Goal: Task Accomplishment & Management: Manage account settings

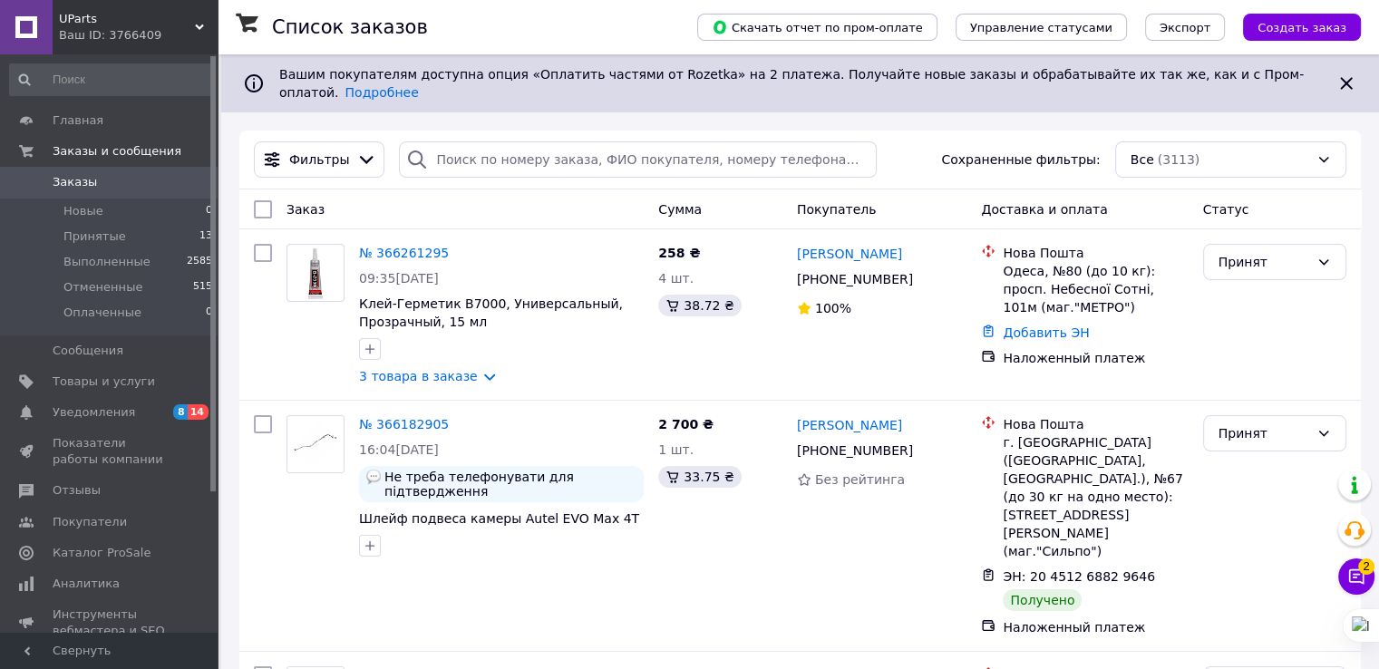
click at [1355, 581] on icon at bounding box center [1356, 576] width 15 height 15
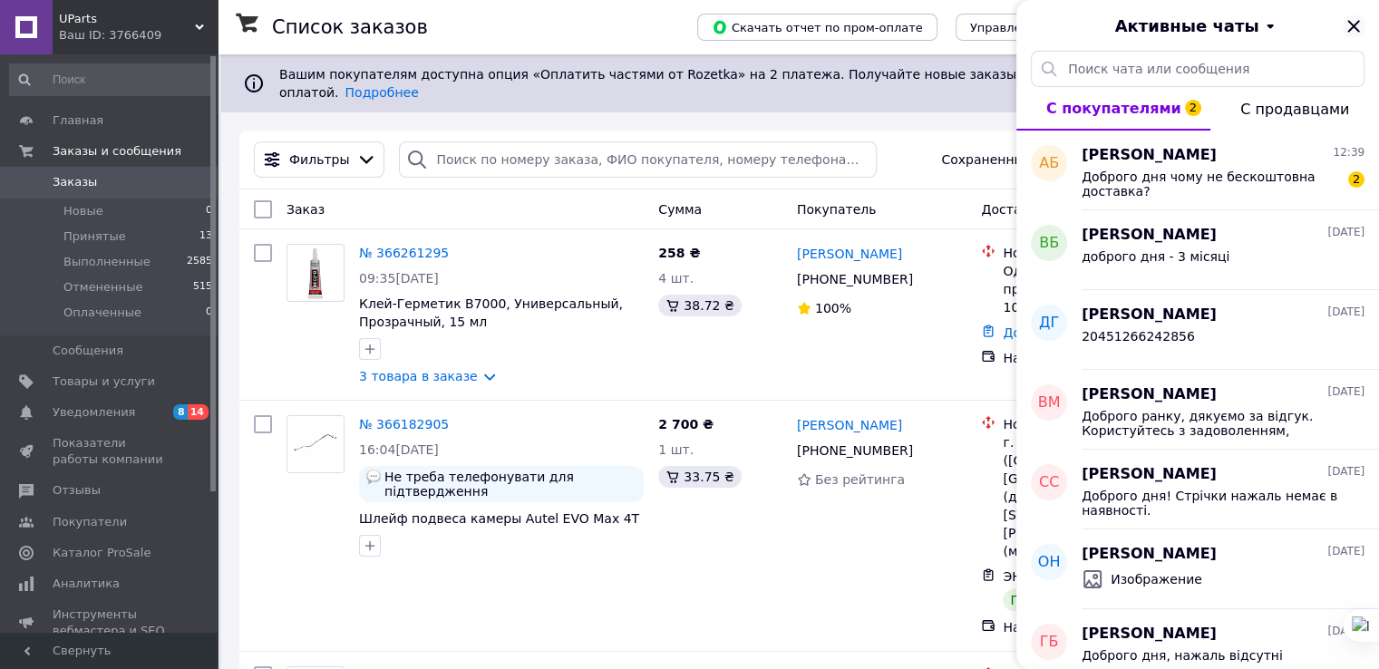
click at [1356, 26] on icon "Закрыть" at bounding box center [1354, 26] width 22 height 22
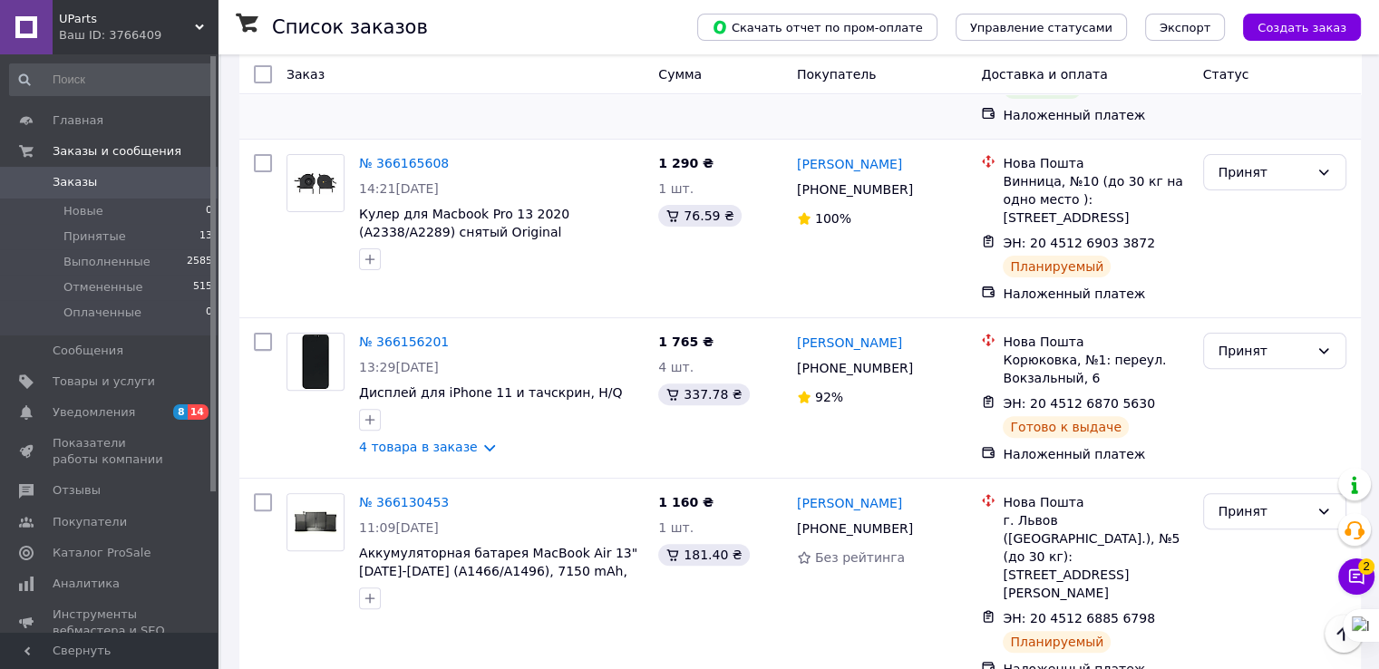
scroll to position [544, 0]
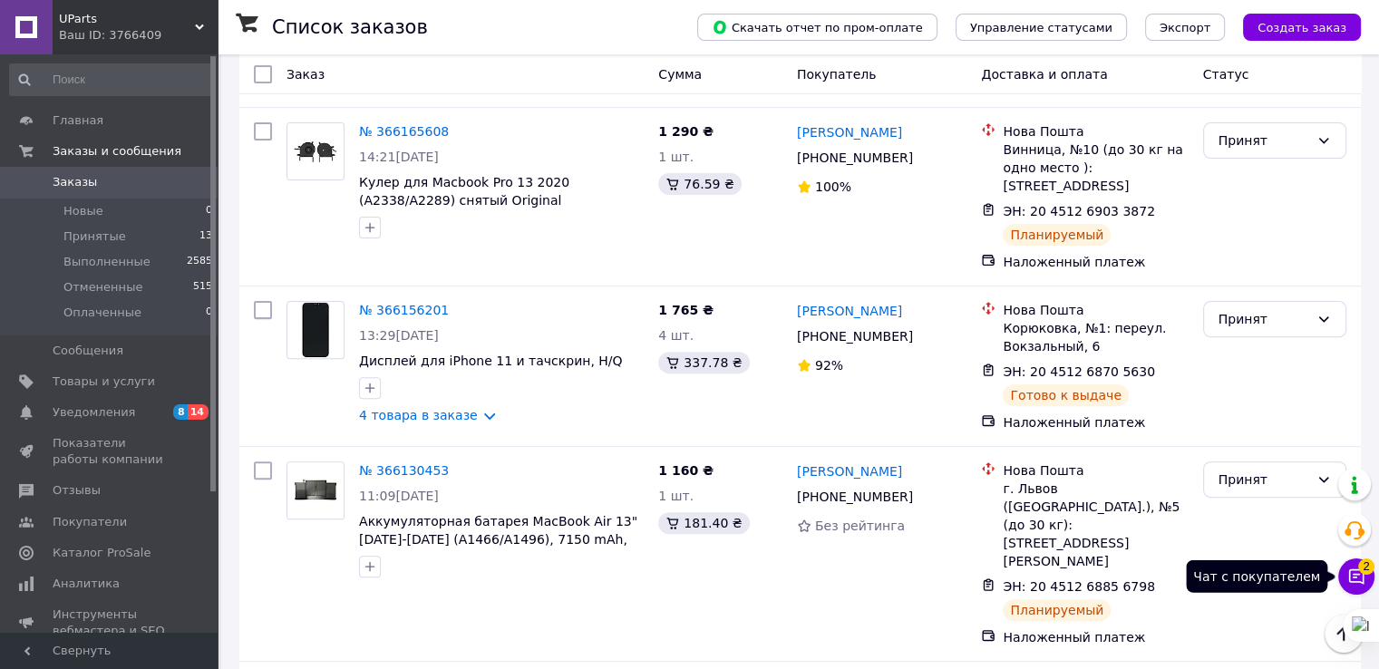
click at [1365, 567] on span "2" at bounding box center [1366, 567] width 16 height 16
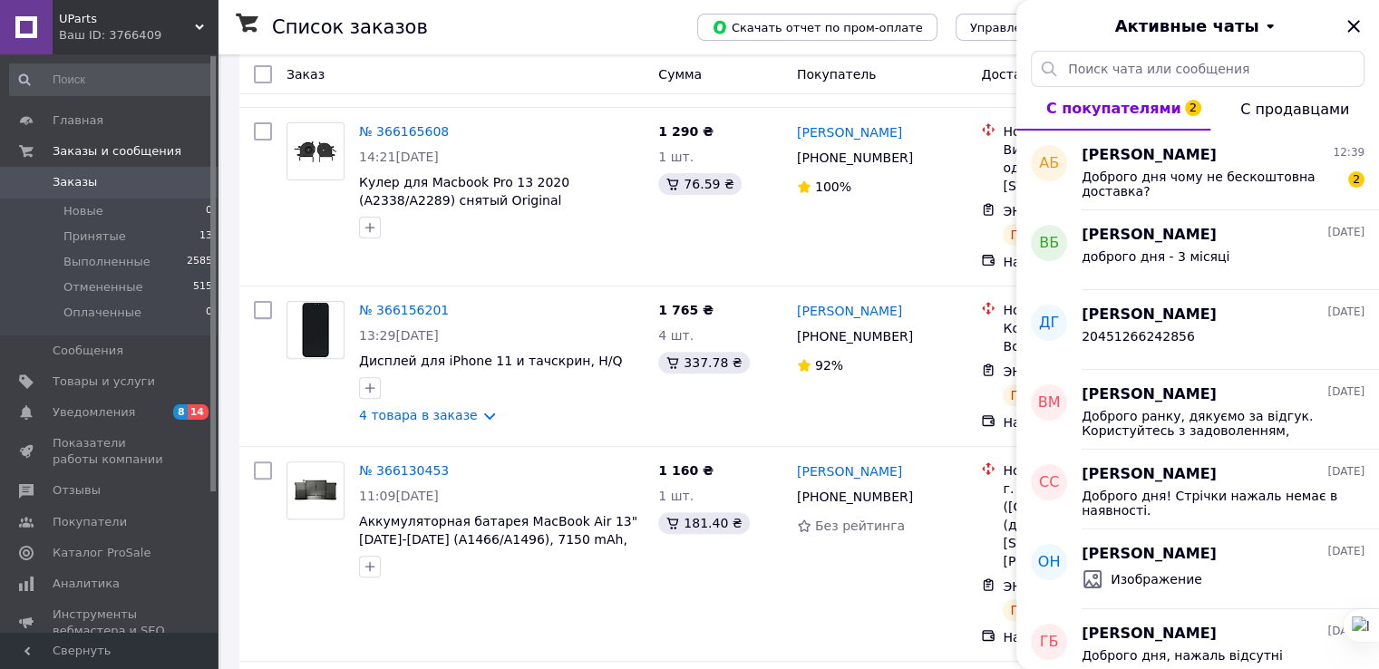
click at [1365, 567] on div "Олександр Назарук 01.10.2025 Изображение" at bounding box center [1230, 569] width 297 height 80
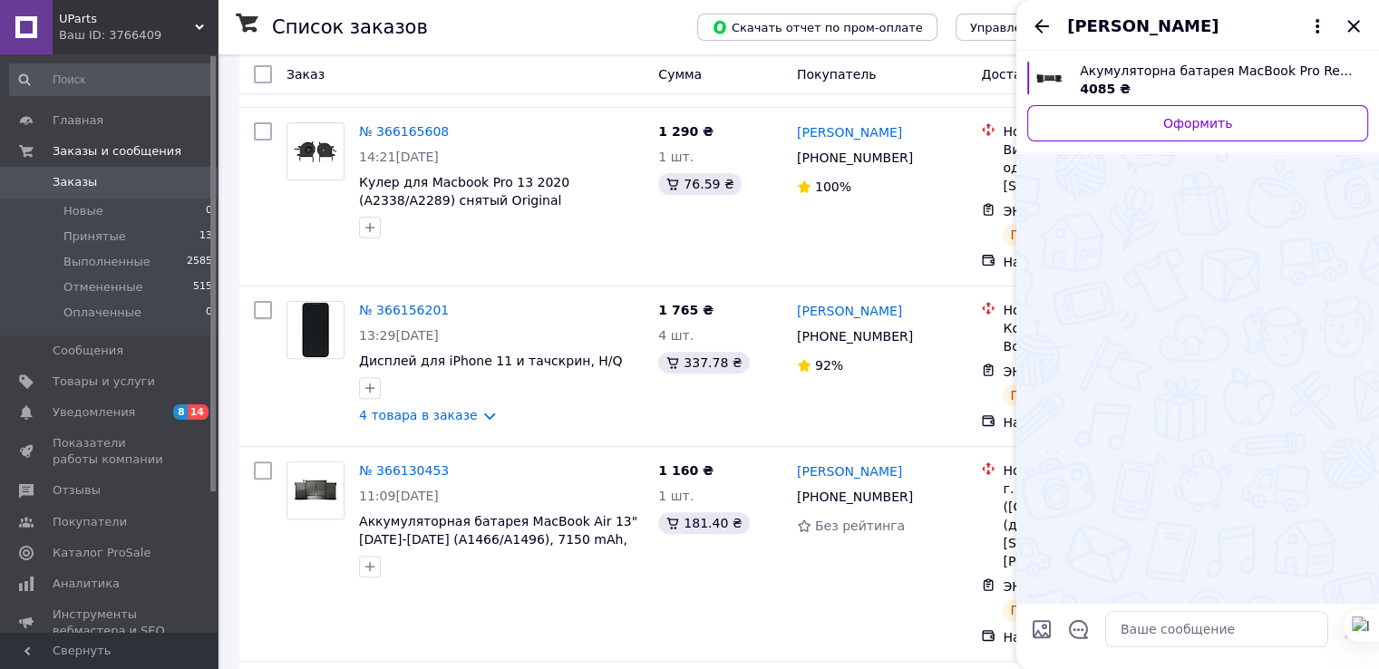
scroll to position [1013, 0]
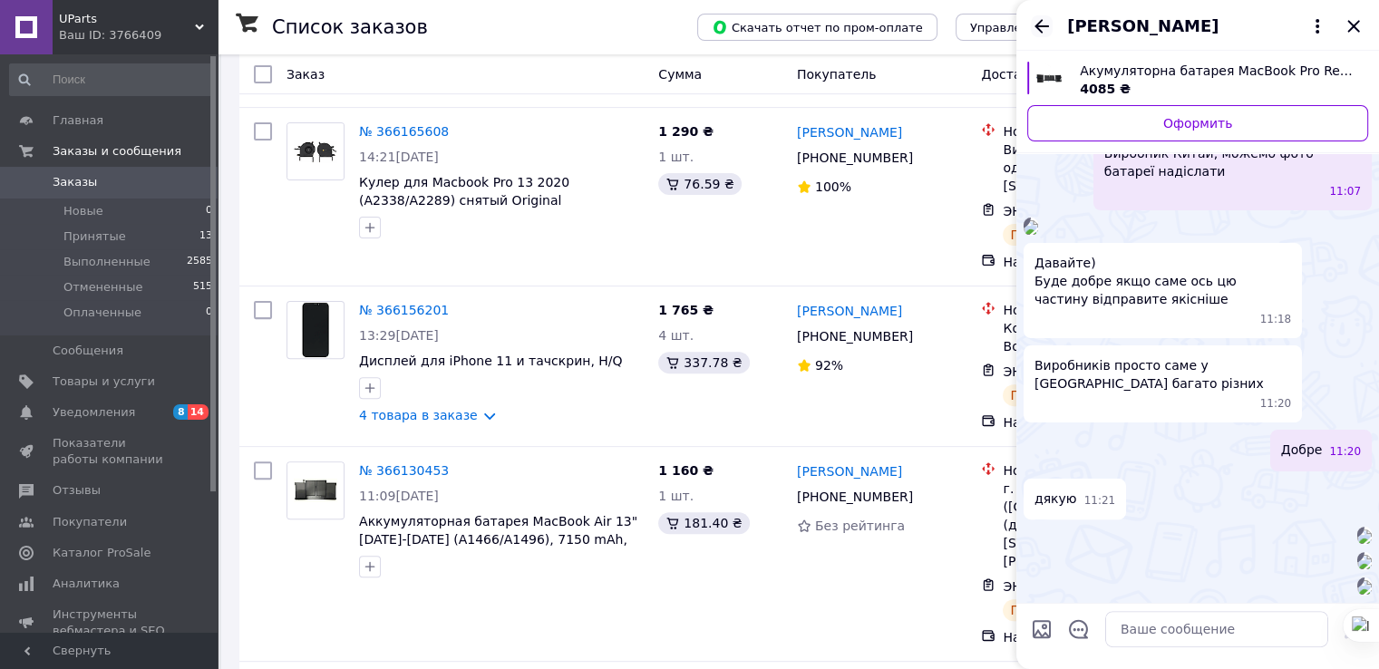
click at [1036, 23] on icon "Назад" at bounding box center [1042, 26] width 22 height 22
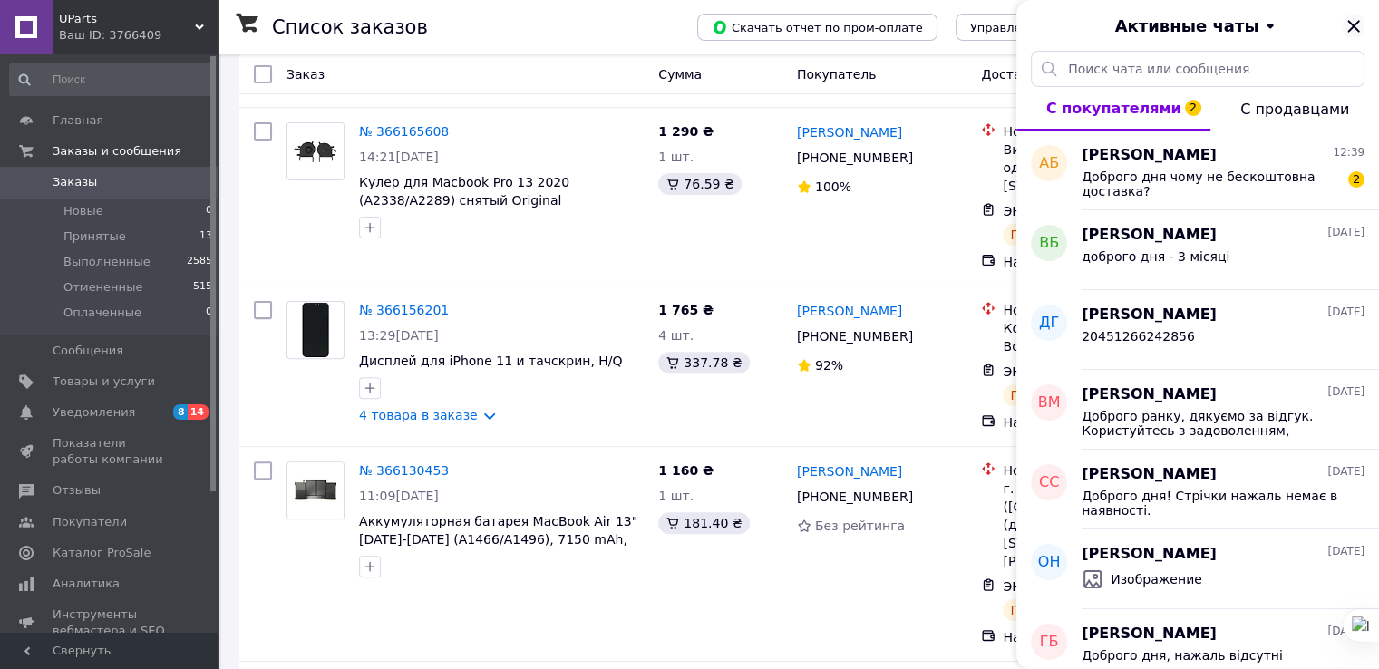
click at [1351, 27] on icon "Закрыть" at bounding box center [1353, 26] width 12 height 12
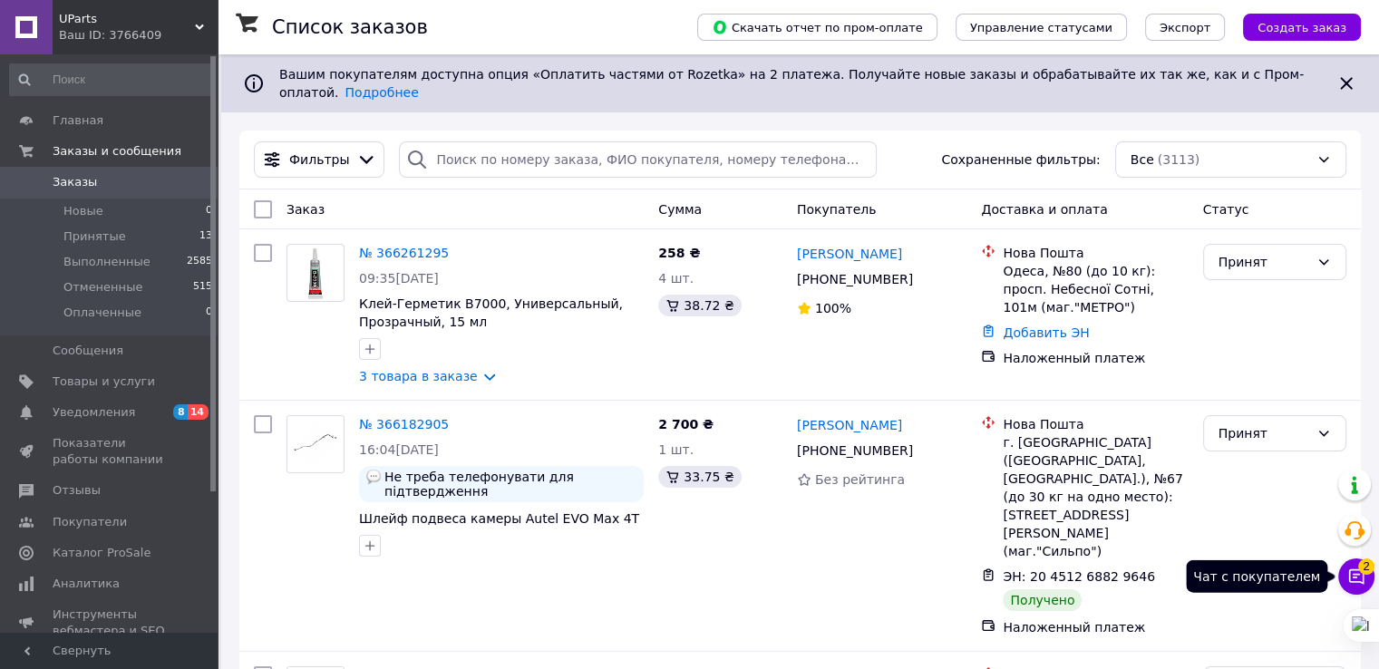
click at [1349, 571] on icon at bounding box center [1356, 576] width 15 height 15
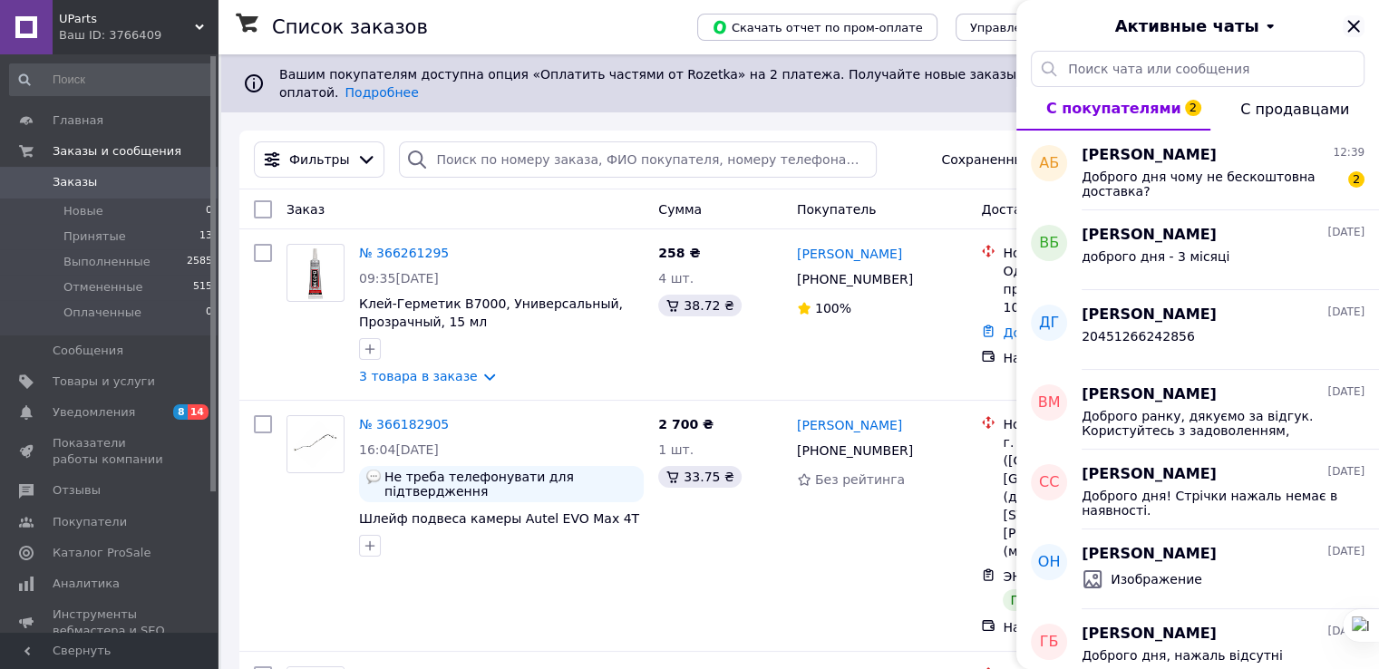
click at [1360, 20] on icon "Закрыть" at bounding box center [1354, 26] width 22 height 22
